Goal: Transaction & Acquisition: Purchase product/service

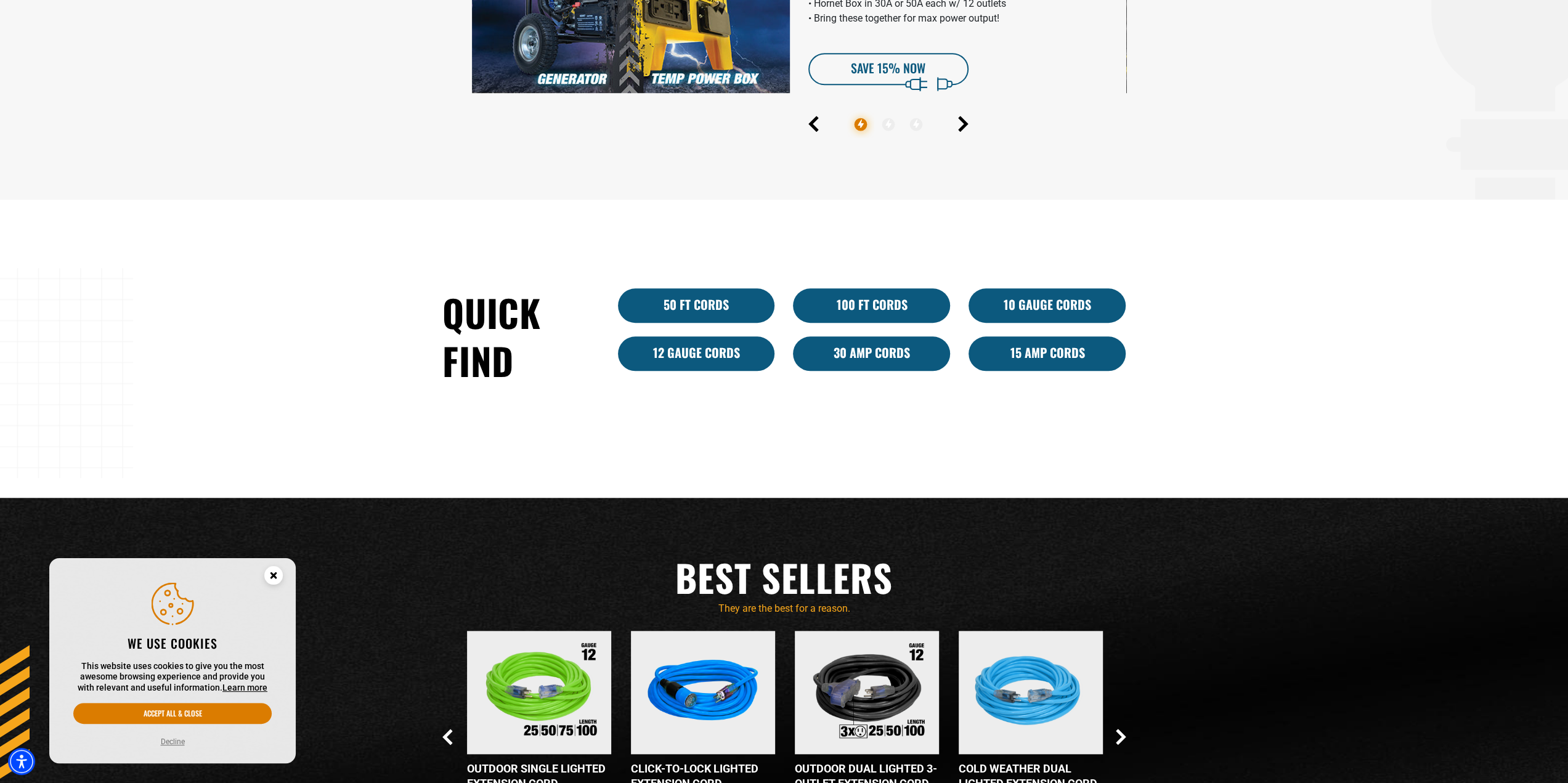
scroll to position [678, 0]
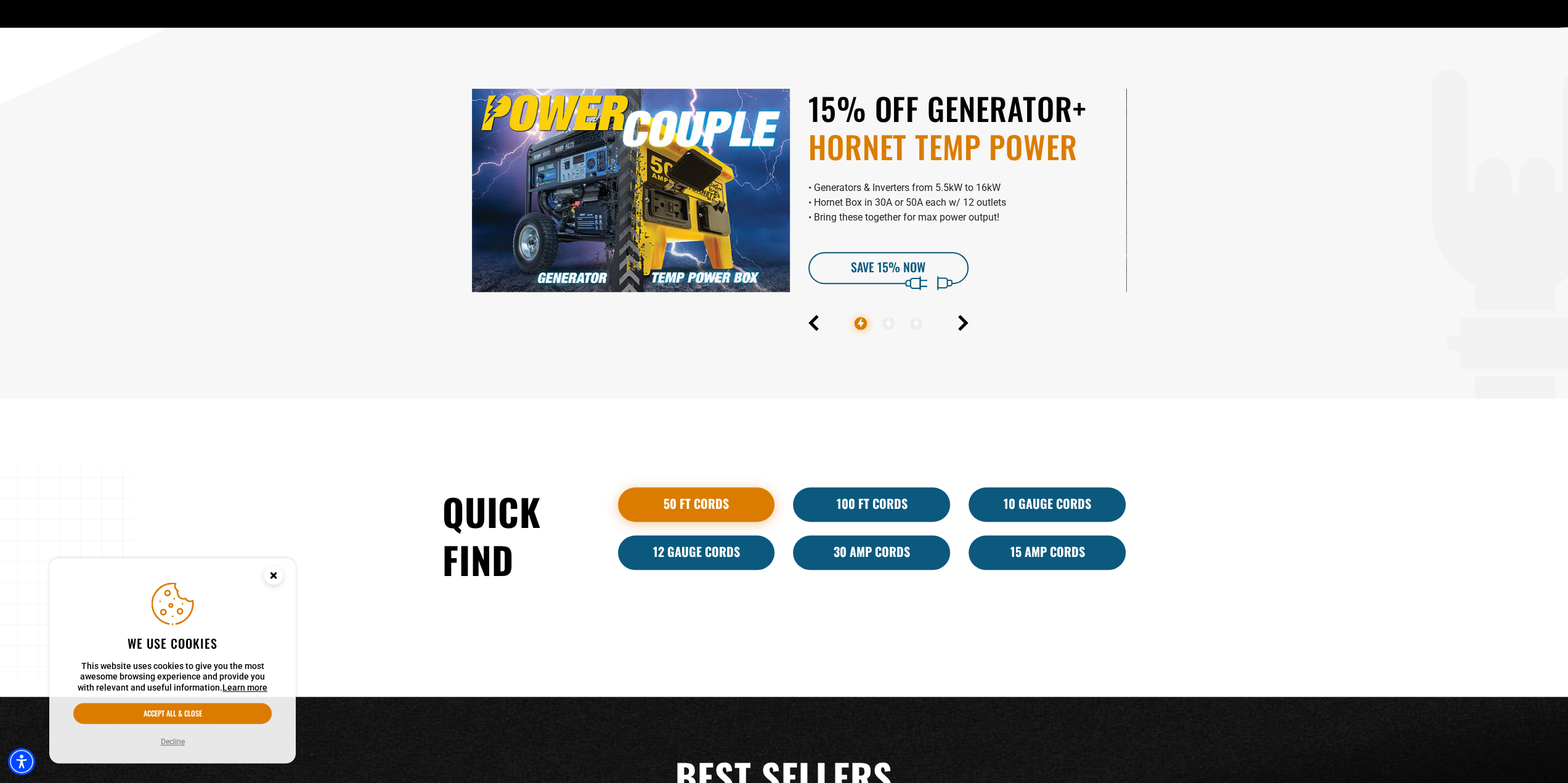
click at [731, 492] on link "50 ft cords" at bounding box center [696, 504] width 157 height 34
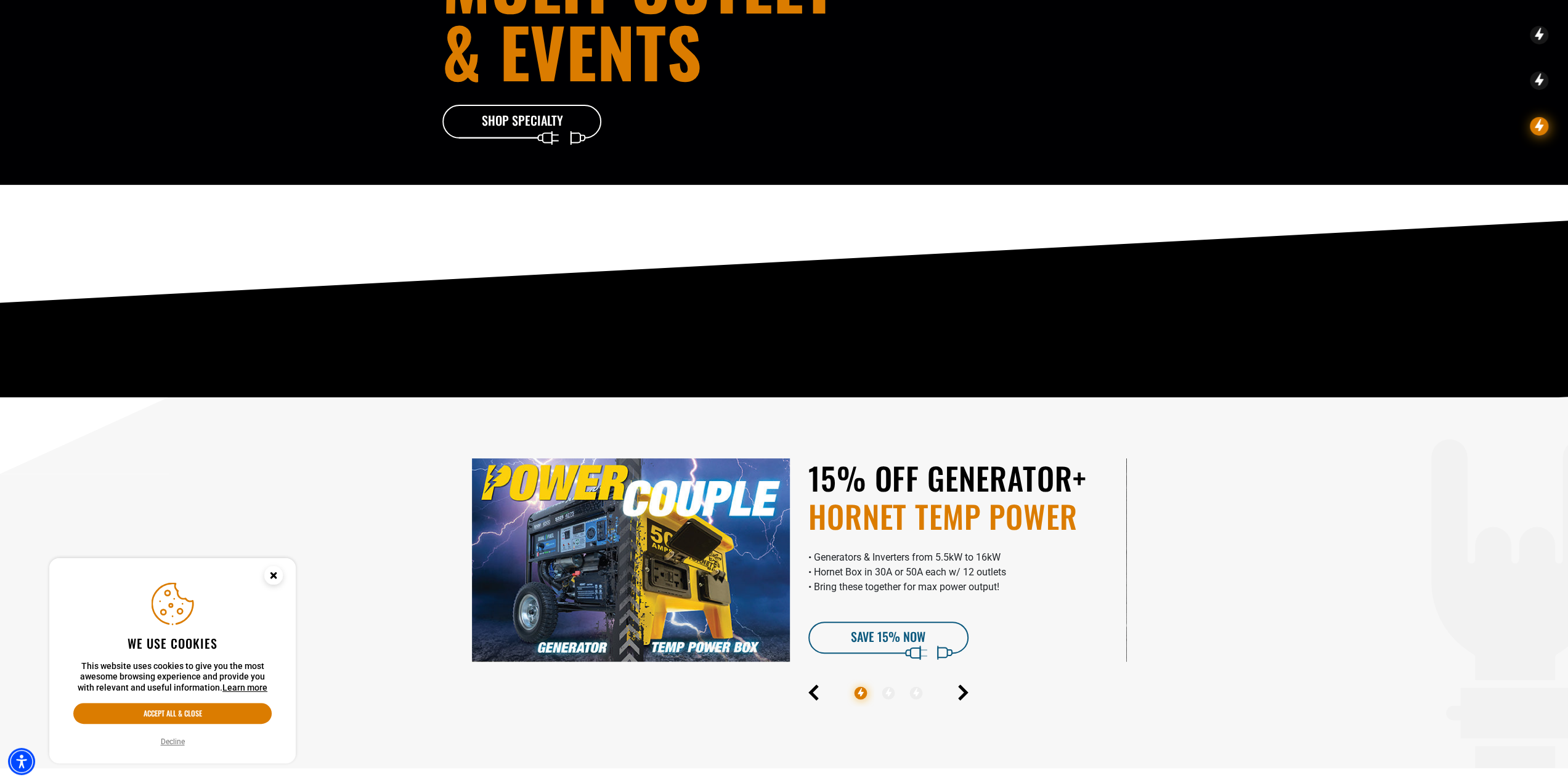
click at [265, 564] on icon "Close this option" at bounding box center [274, 577] width 37 height 37
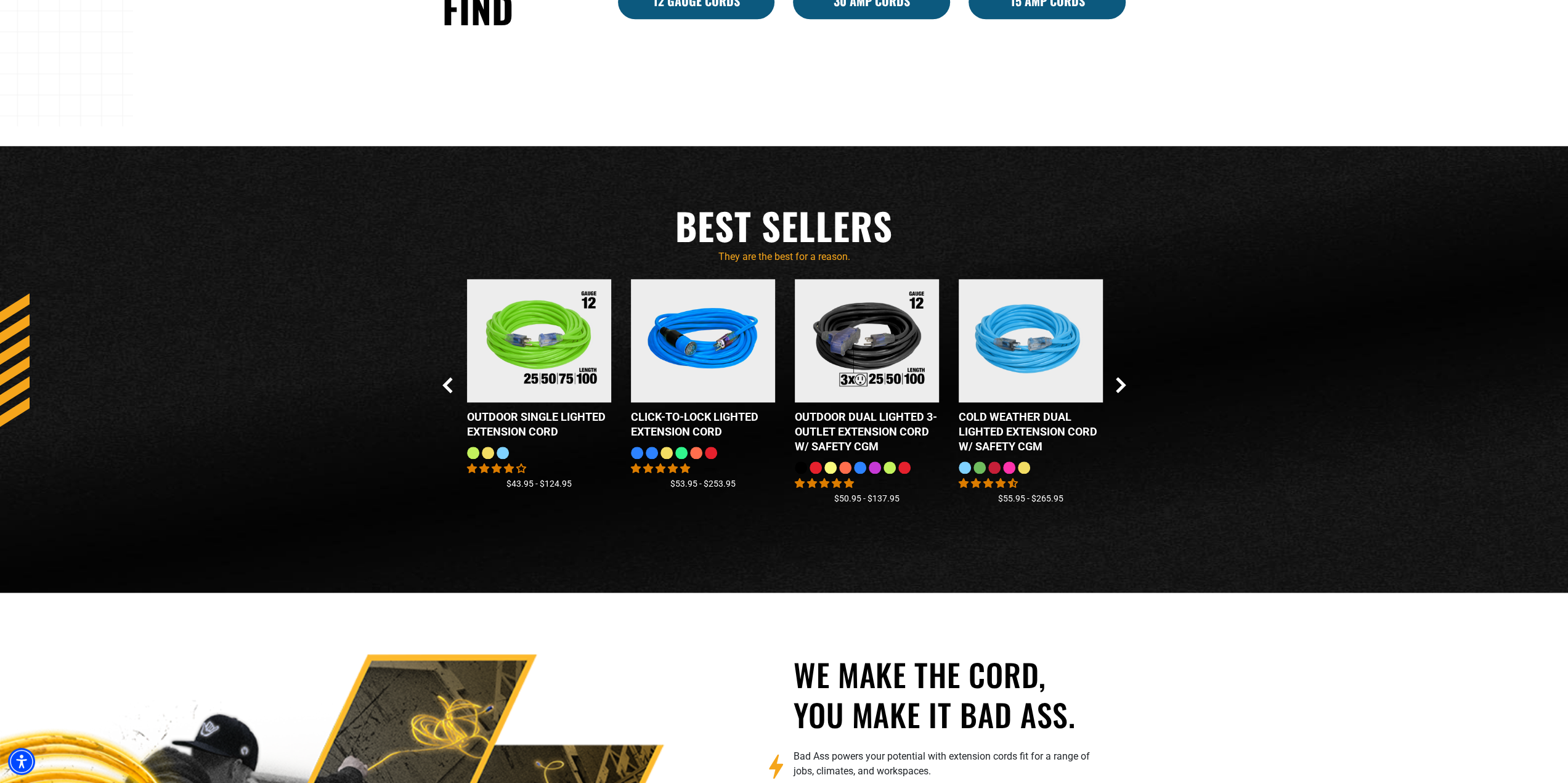
scroll to position [1225, 0]
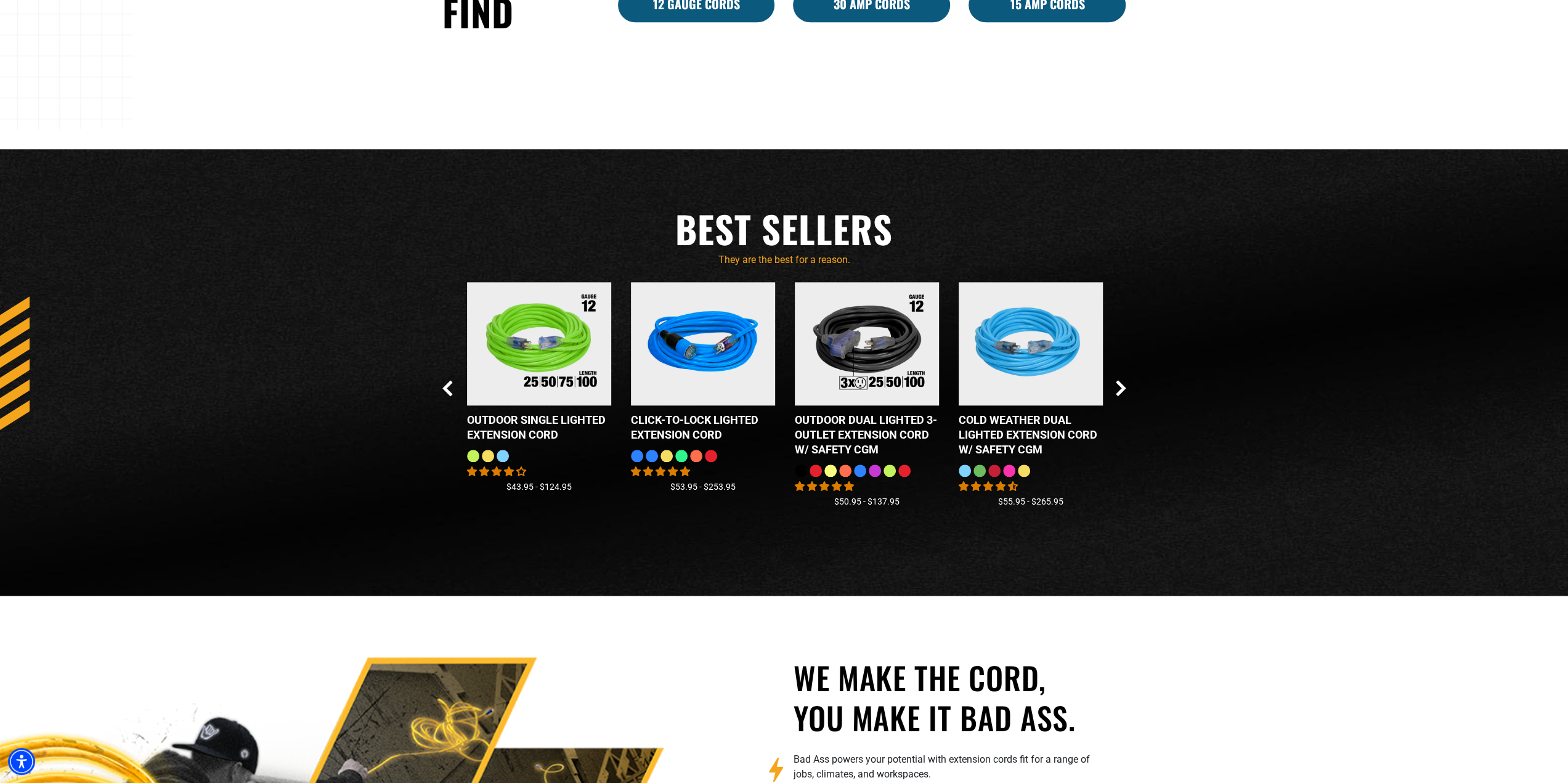
click at [1131, 388] on div "Checkbox field Bad Ass MECH Gloves 9 reviews No questions $22.09 Checkbox field…" at bounding box center [784, 407] width 703 height 250
click at [1120, 390] on icon "Next Slide" at bounding box center [1120, 388] width 7 height 14
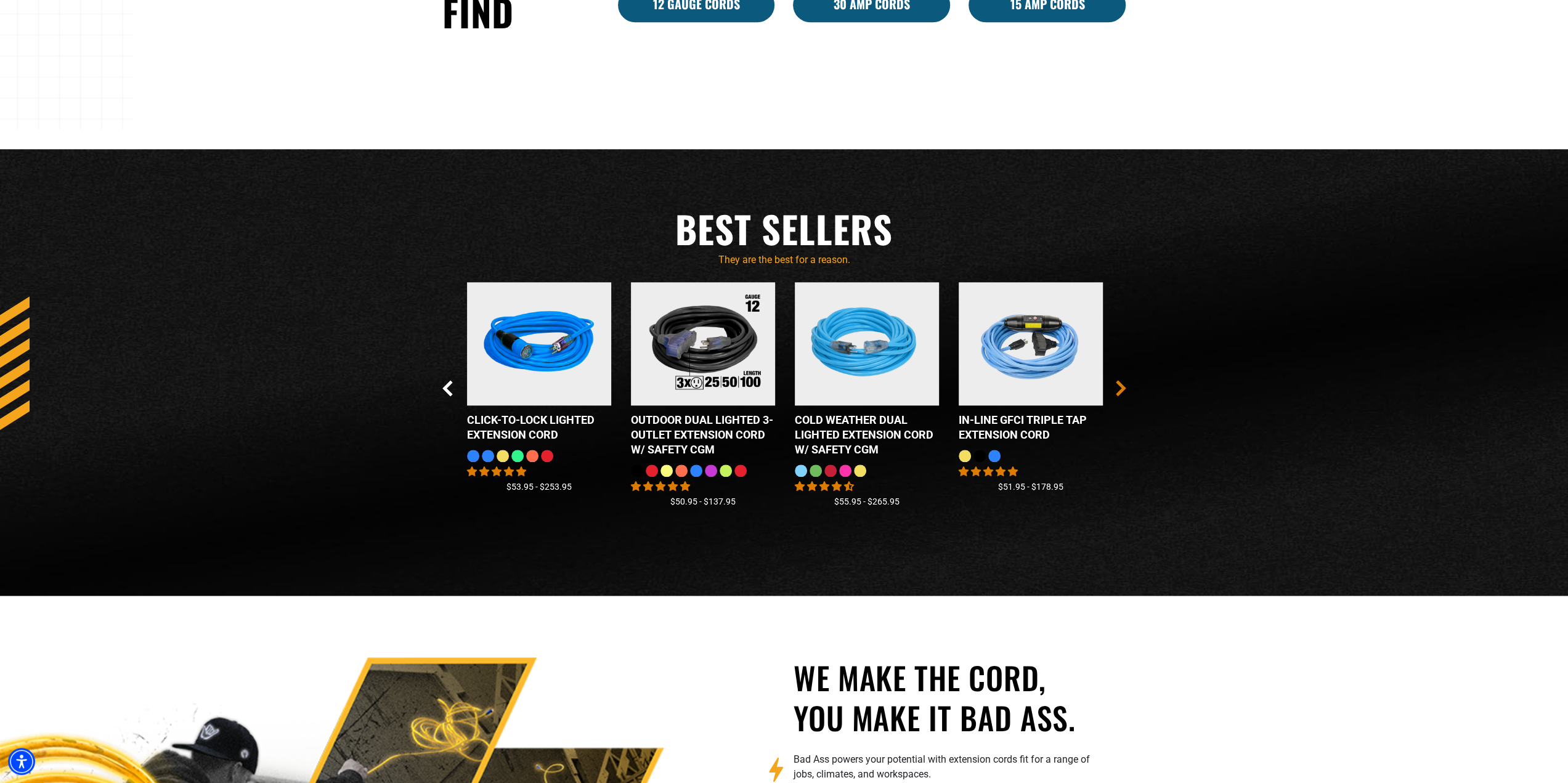
click at [1120, 390] on icon "Next Slide" at bounding box center [1120, 388] width 7 height 14
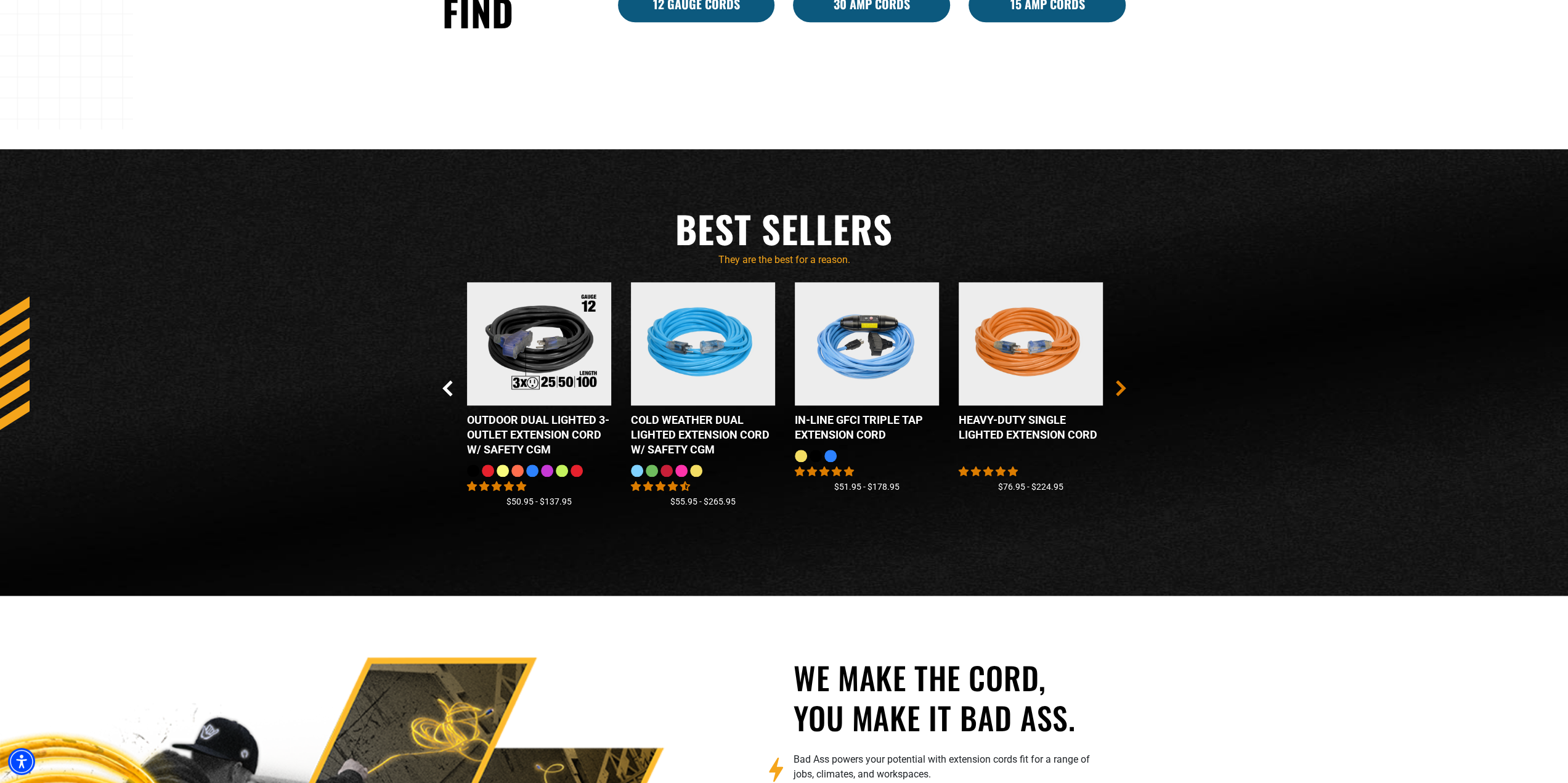
click at [1120, 390] on icon "Next Slide" at bounding box center [1120, 388] width 7 height 14
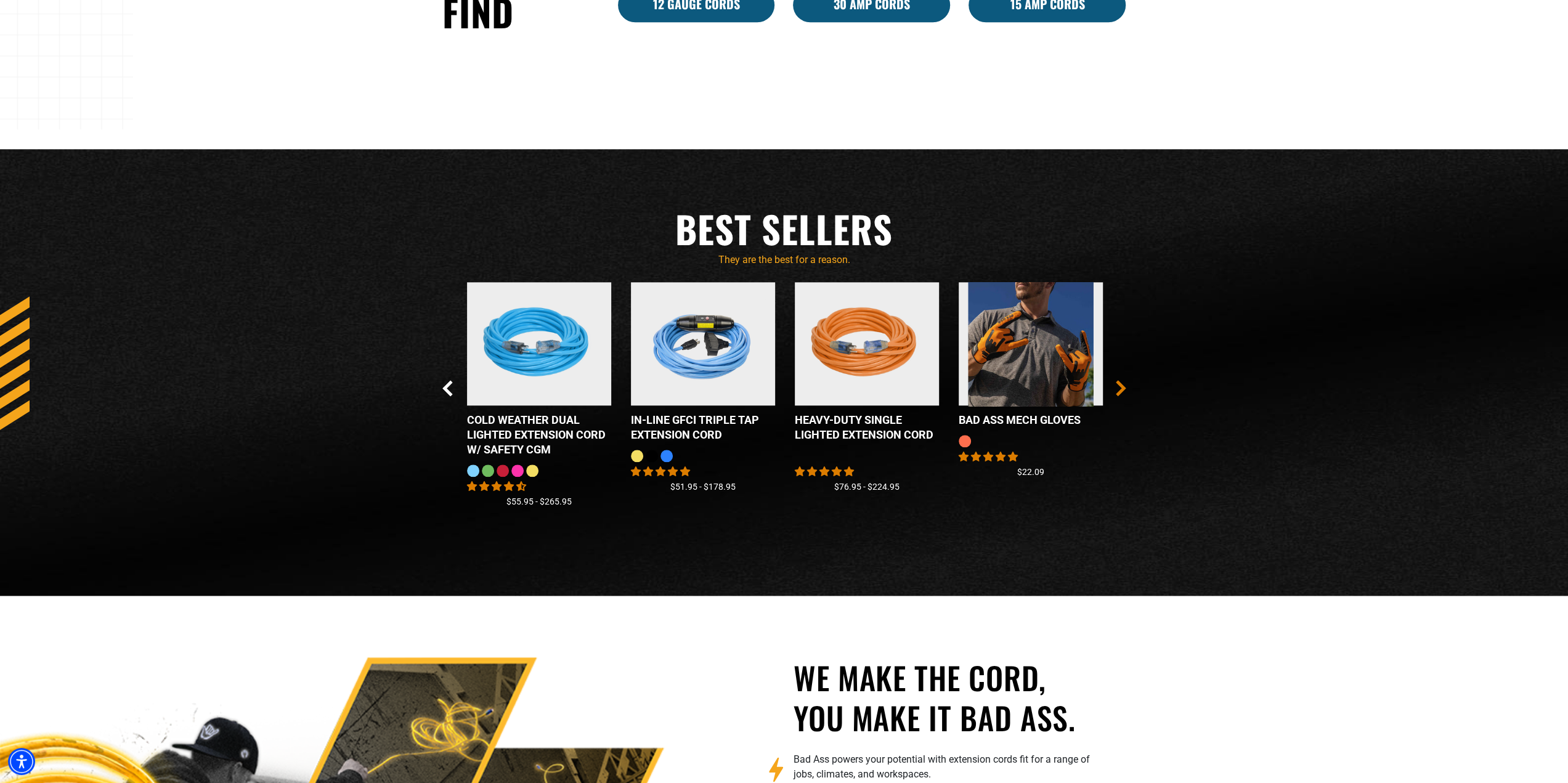
click at [1120, 390] on icon "Next Slide" at bounding box center [1120, 388] width 7 height 14
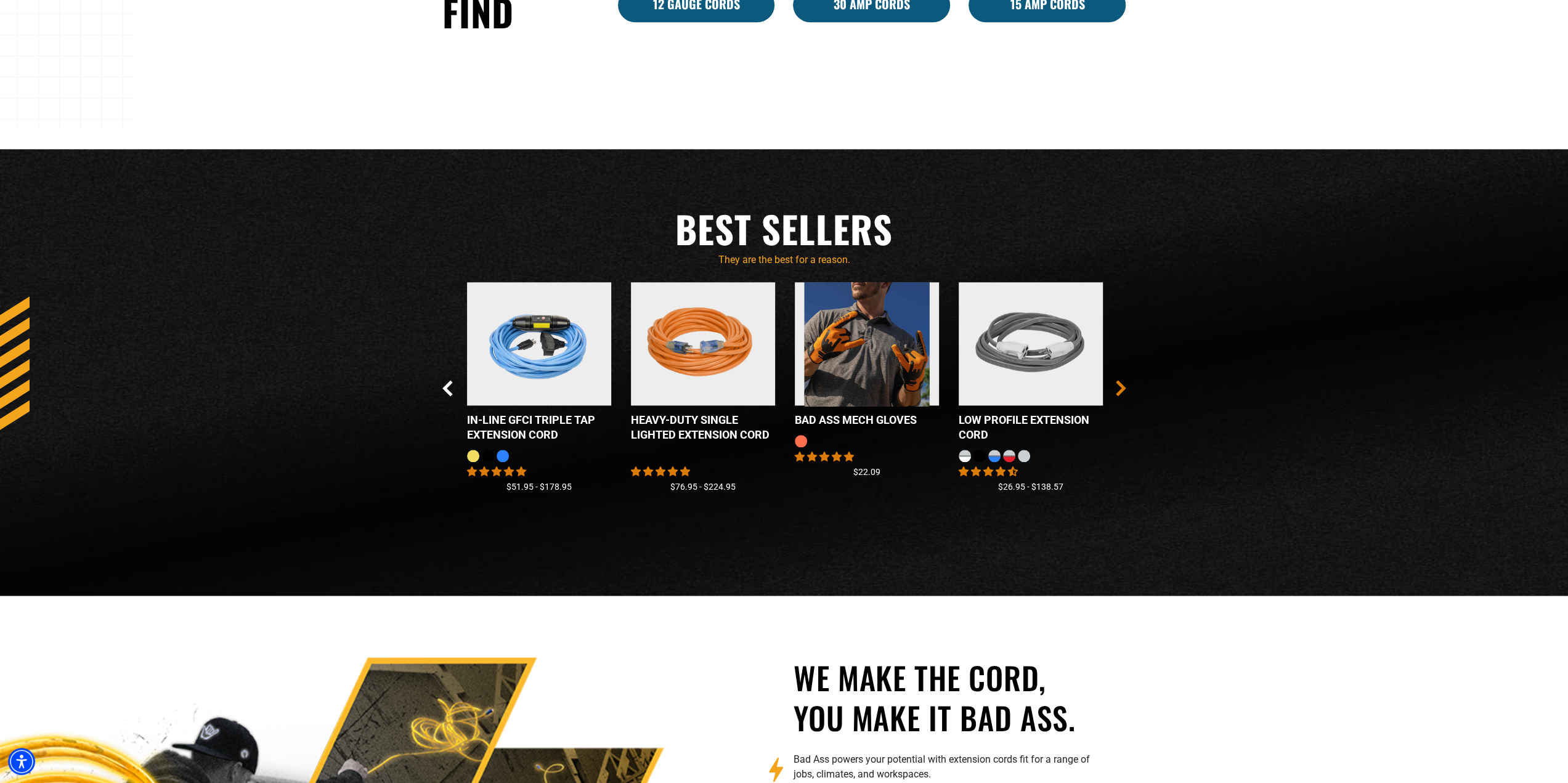
click at [1120, 390] on icon "Next Slide" at bounding box center [1120, 388] width 7 height 14
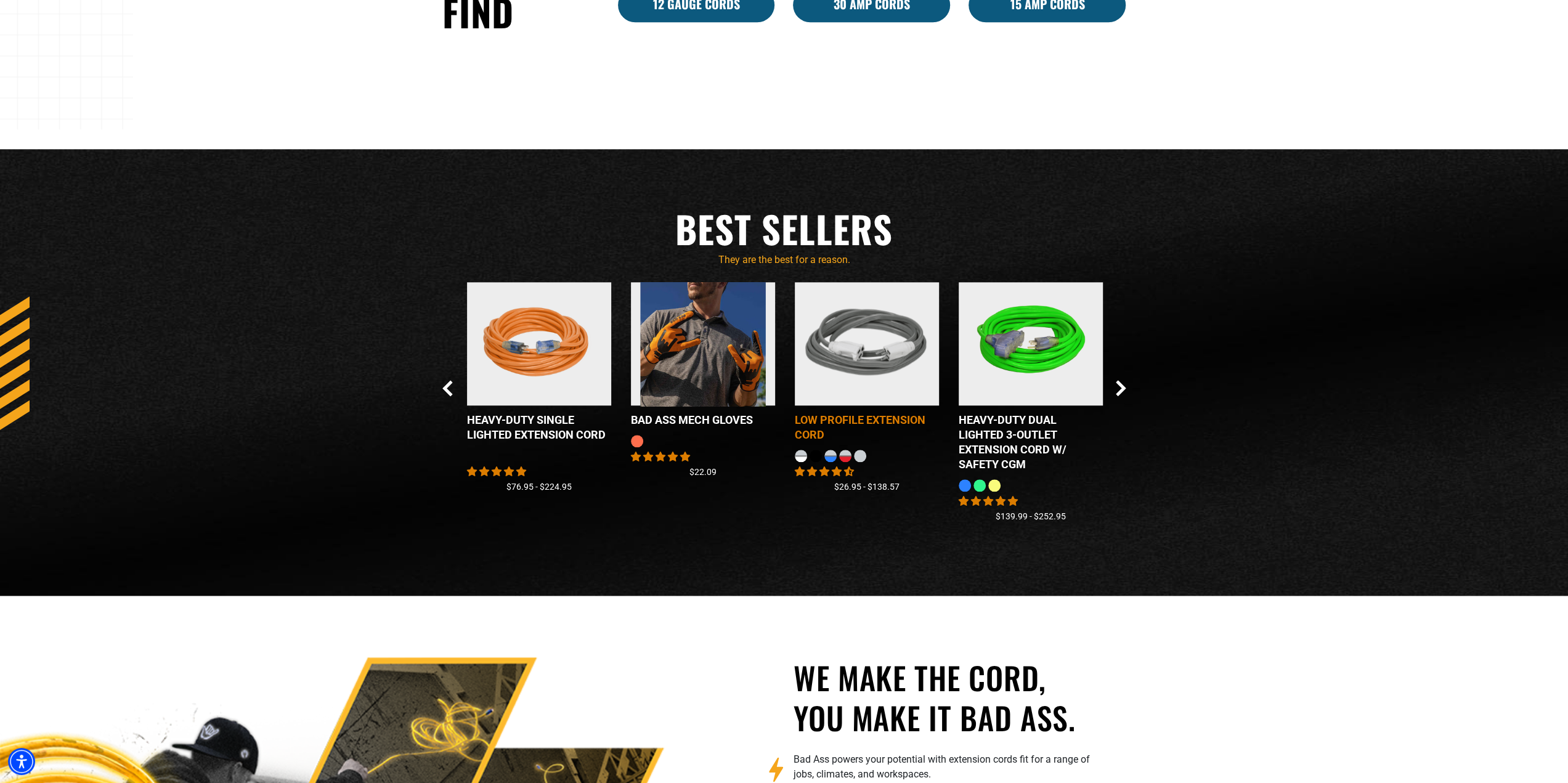
click at [888, 371] on img at bounding box center [866, 343] width 154 height 140
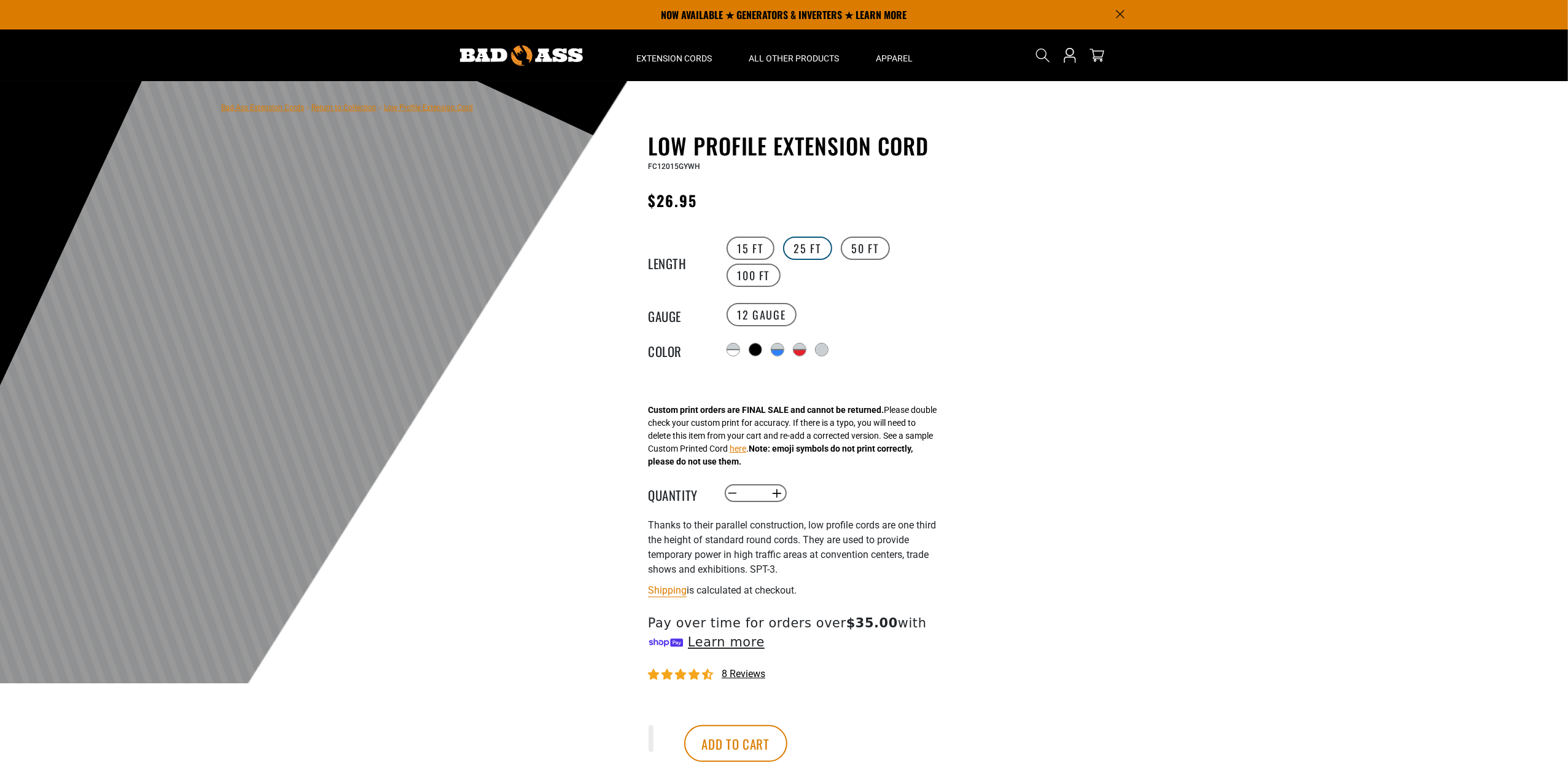
click at [794, 247] on label "25 FT" at bounding box center [808, 248] width 49 height 23
